Goal: Task Accomplishment & Management: Manage account settings

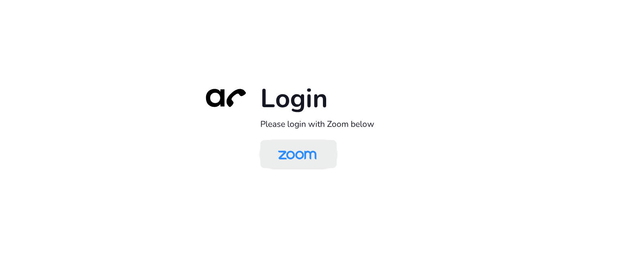
click at [300, 167] on img at bounding box center [296, 155] width 55 height 26
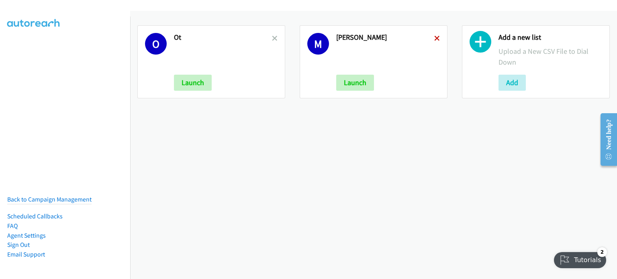
click at [434, 38] on icon at bounding box center [437, 39] width 6 height 6
